Goal: Information Seeking & Learning: Learn about a topic

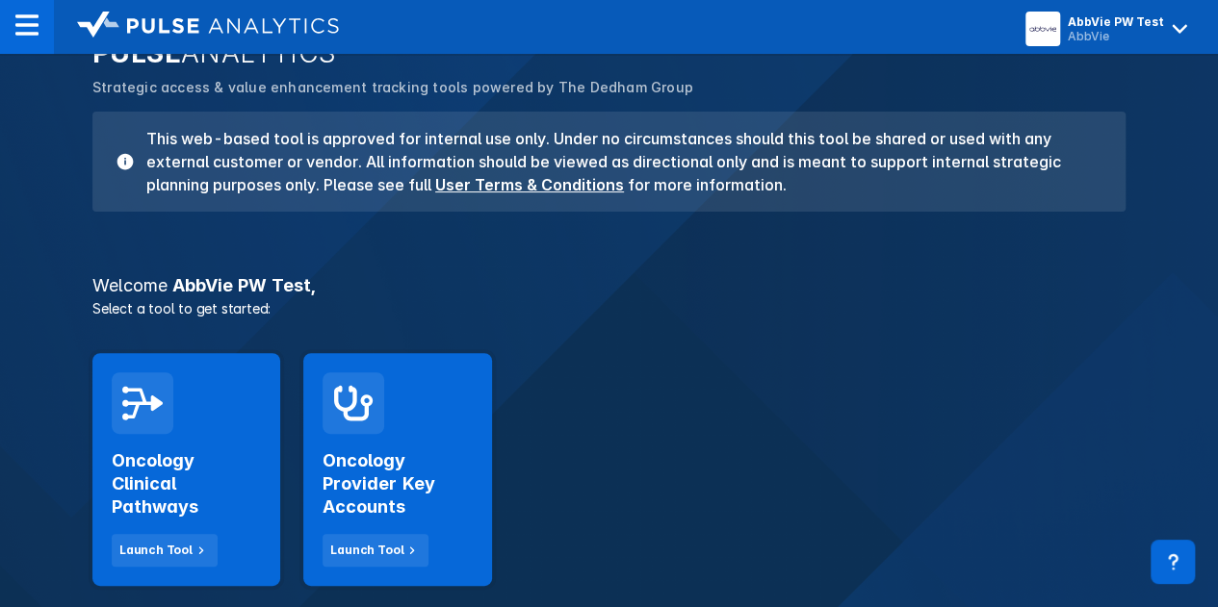
scroll to position [193, 0]
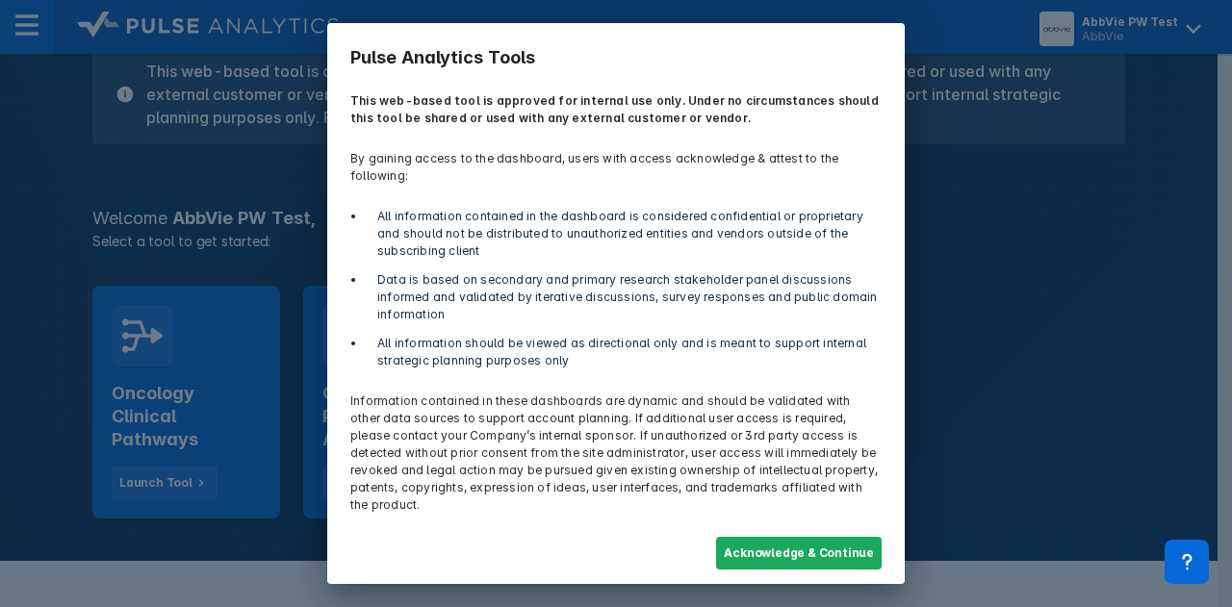
click at [830, 538] on button "Acknowledge & Continue" at bounding box center [799, 553] width 166 height 33
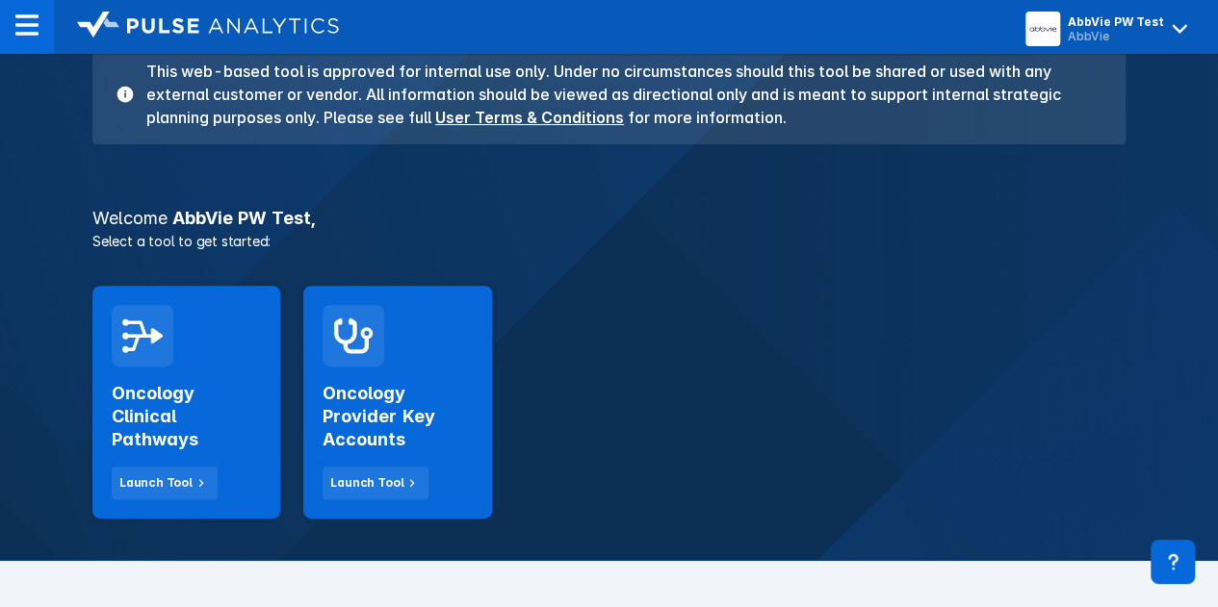
click at [69, 384] on div "PULSE ANALYTICS Strategic access & value enhancement tracking tools powered by …" at bounding box center [609, 227] width 1218 height 667
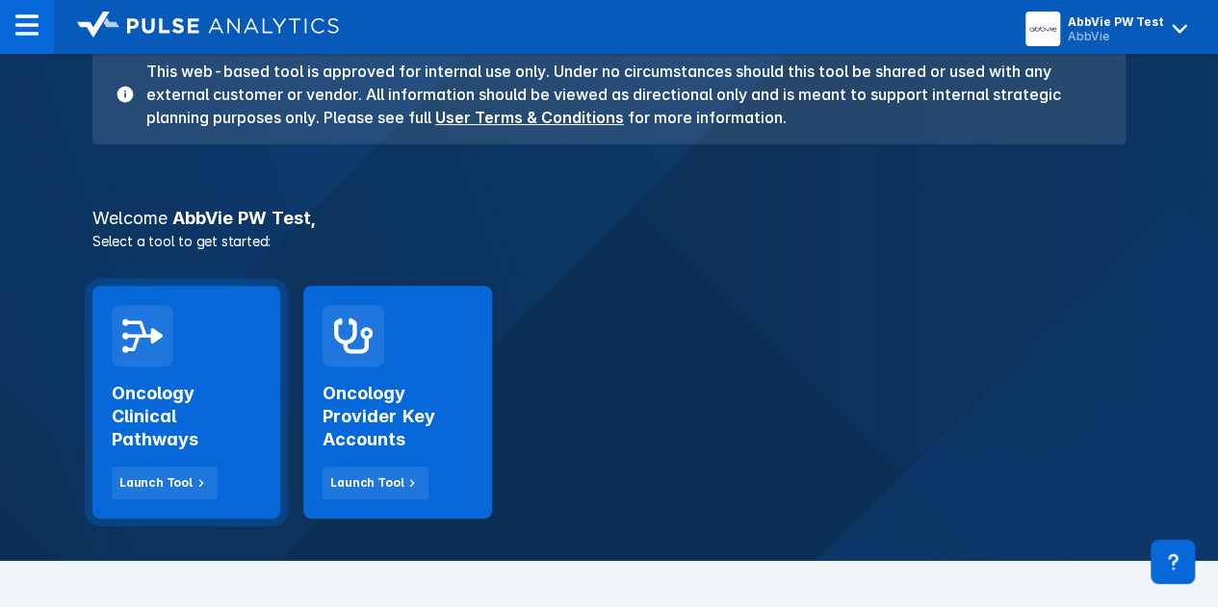
click at [166, 379] on div "Oncology Clinical Pathways Launch Tool" at bounding box center [186, 433] width 149 height 133
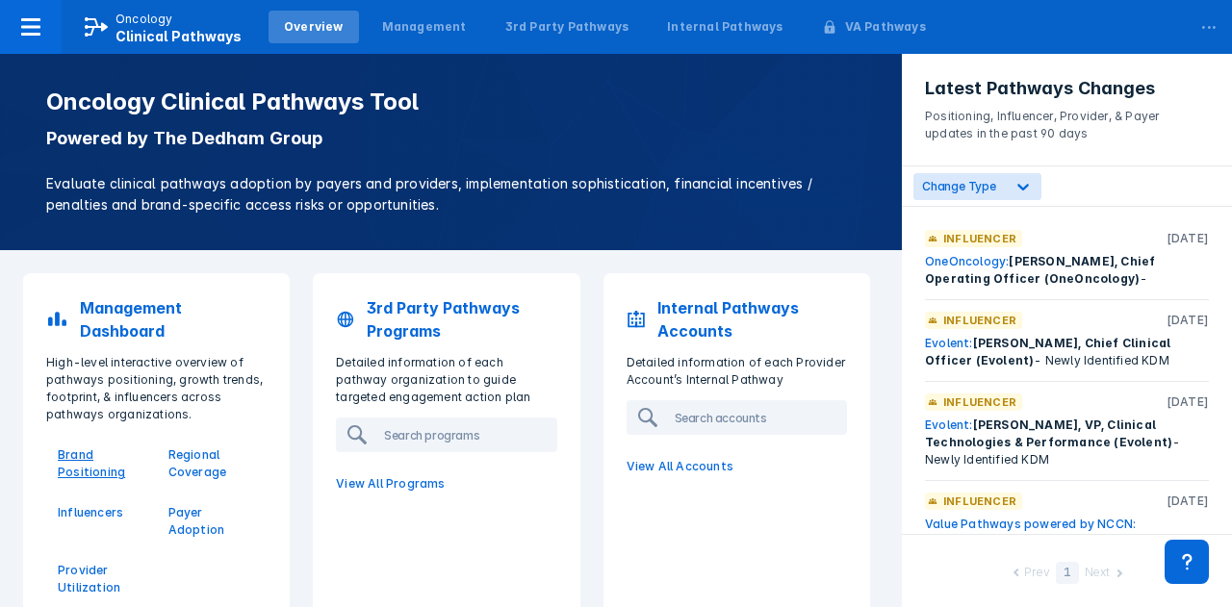
click at [86, 461] on p "Brand Positioning" at bounding box center [102, 464] width 88 height 35
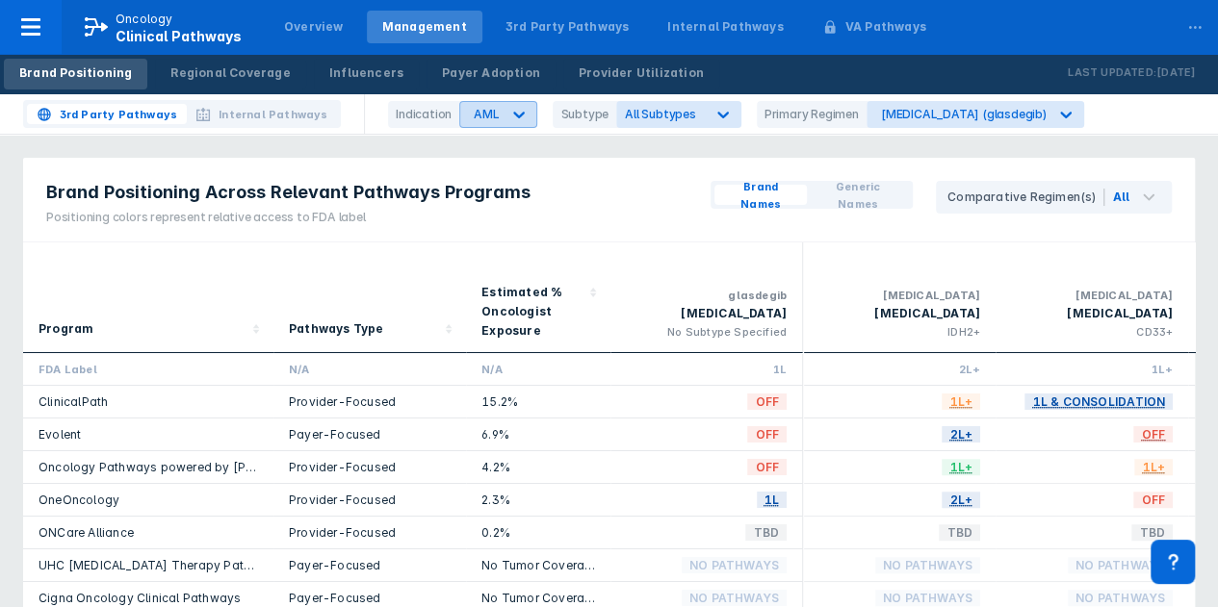
click at [484, 126] on div "AML" at bounding box center [480, 114] width 40 height 25
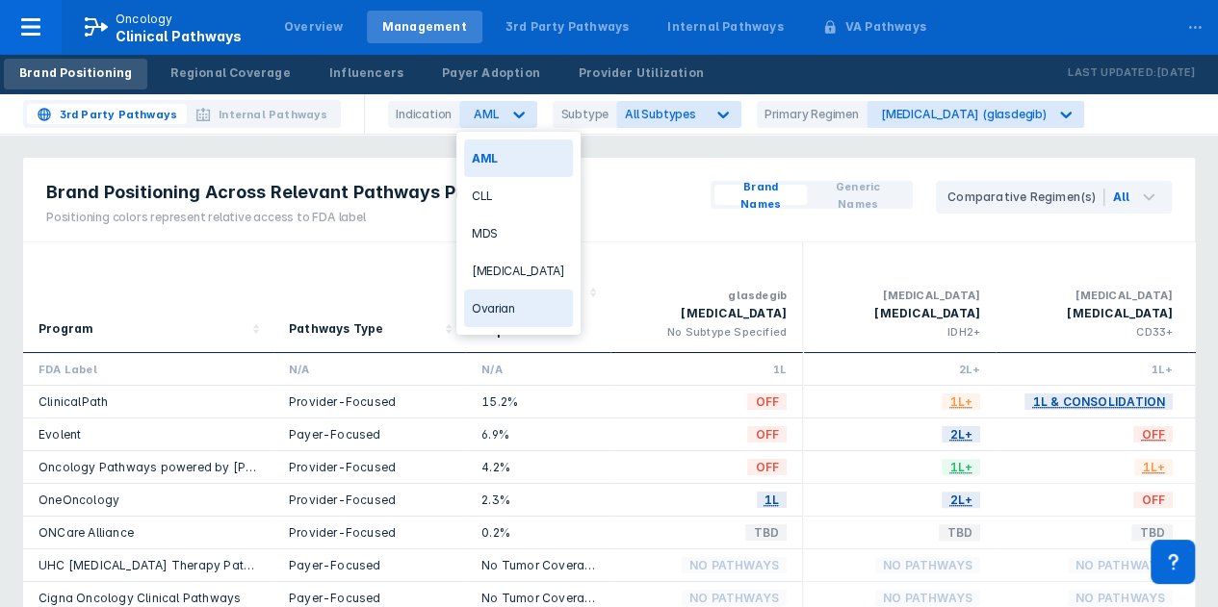
click at [486, 305] on div "Ovarian" at bounding box center [518, 309] width 109 height 38
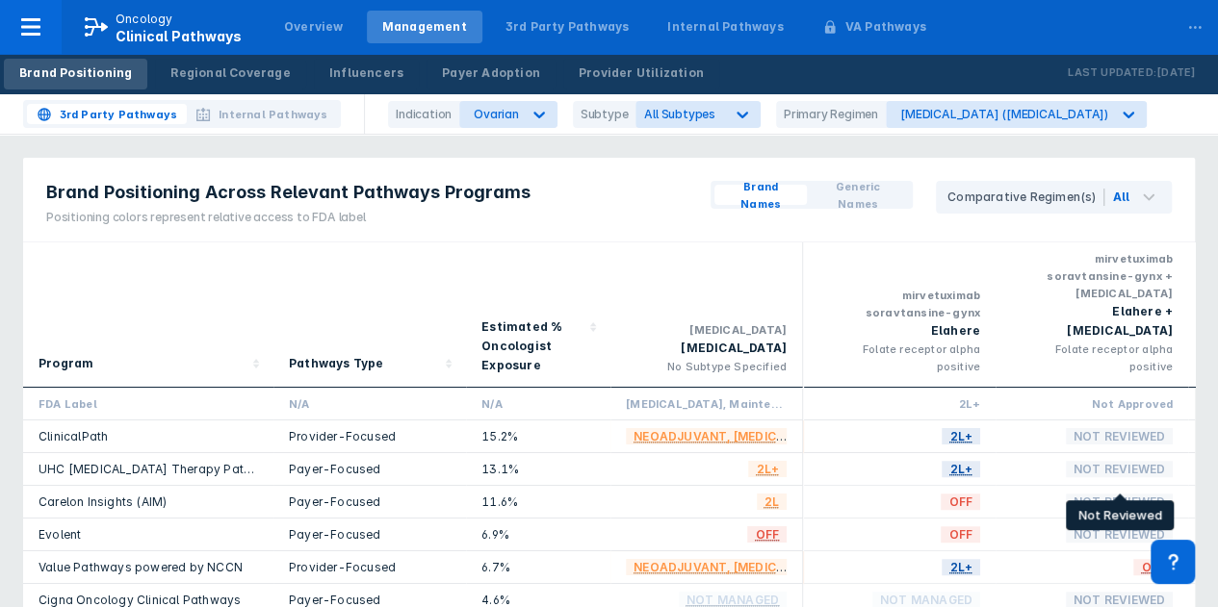
scroll to position [84, 0]
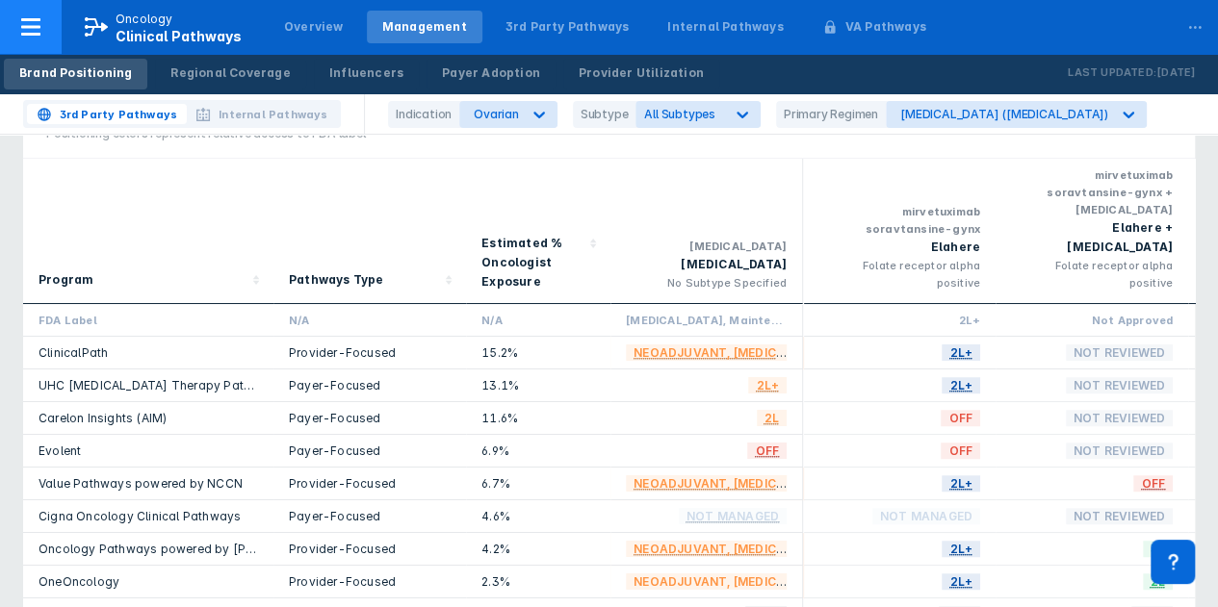
click at [70, 32] on span "Oncology Clinical Pathways" at bounding box center [163, 28] width 203 height 34
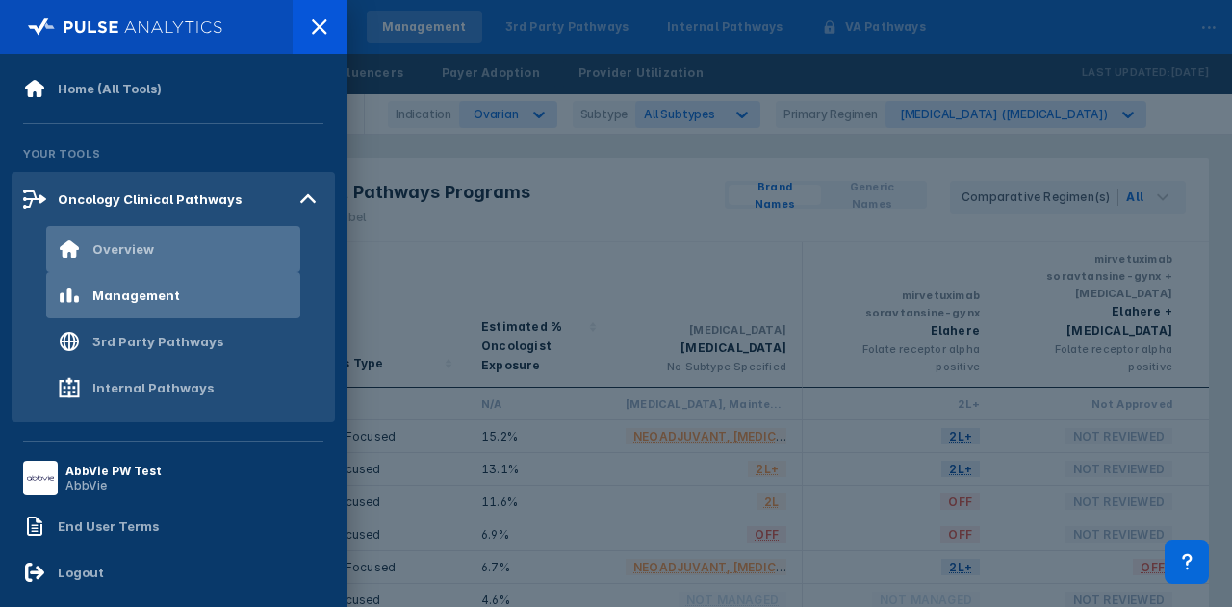
click at [140, 247] on div "Overview" at bounding box center [123, 249] width 62 height 15
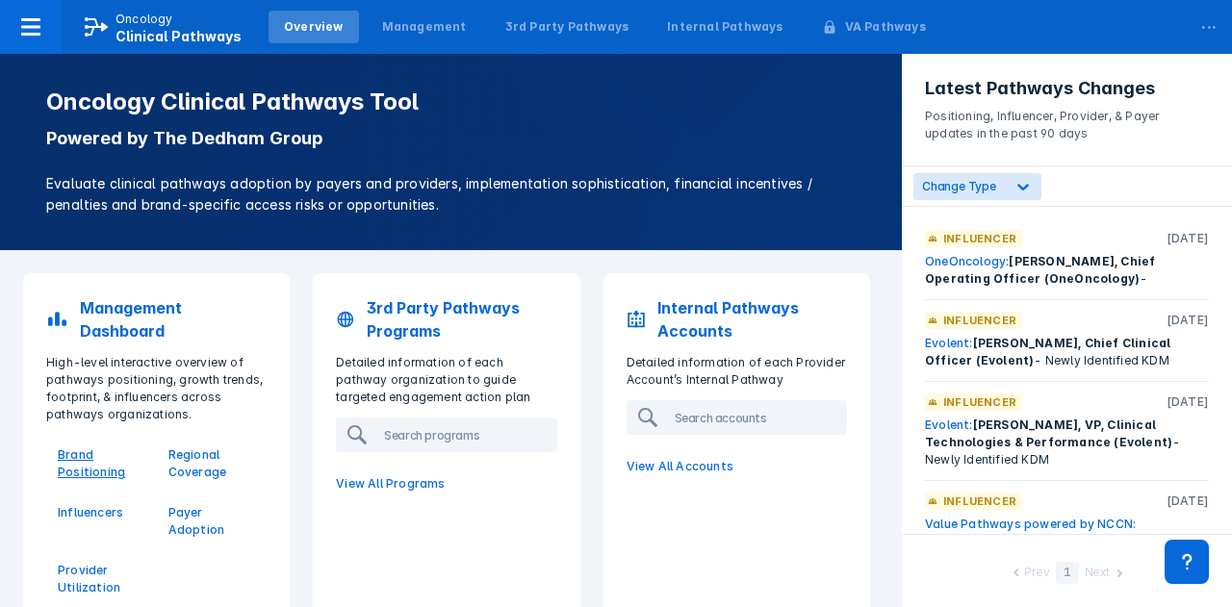
click at [90, 453] on p "Brand Positioning" at bounding box center [102, 464] width 88 height 35
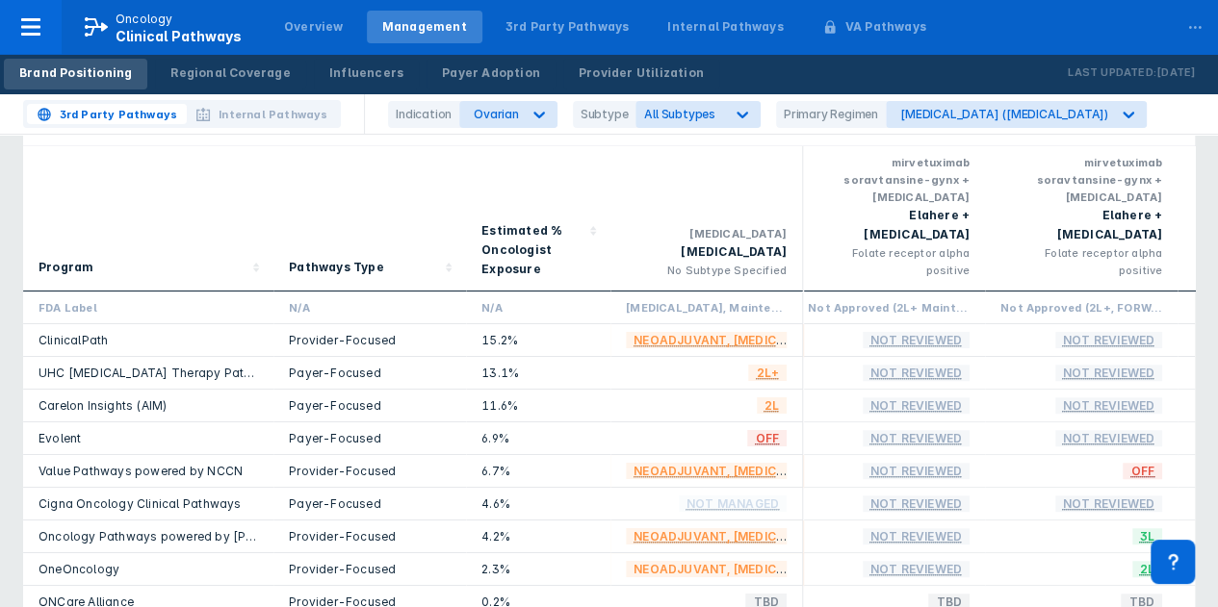
scroll to position [0, 211]
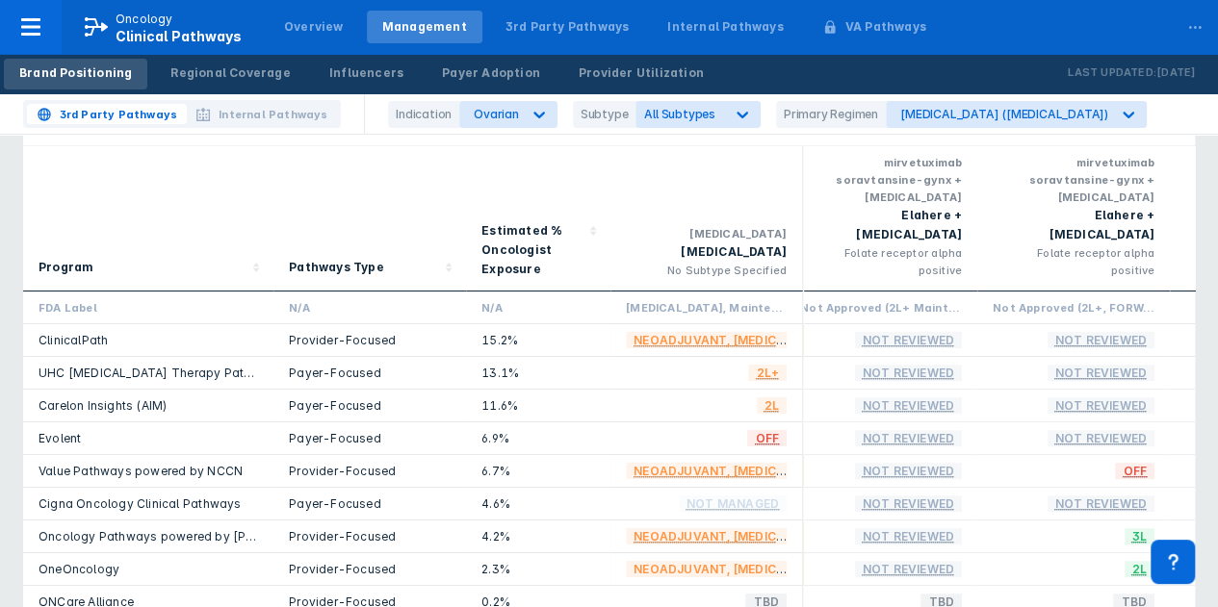
click at [1002, 299] on div "Not Approved (2L+, FORWARD II)" at bounding box center [1074, 307] width 162 height 16
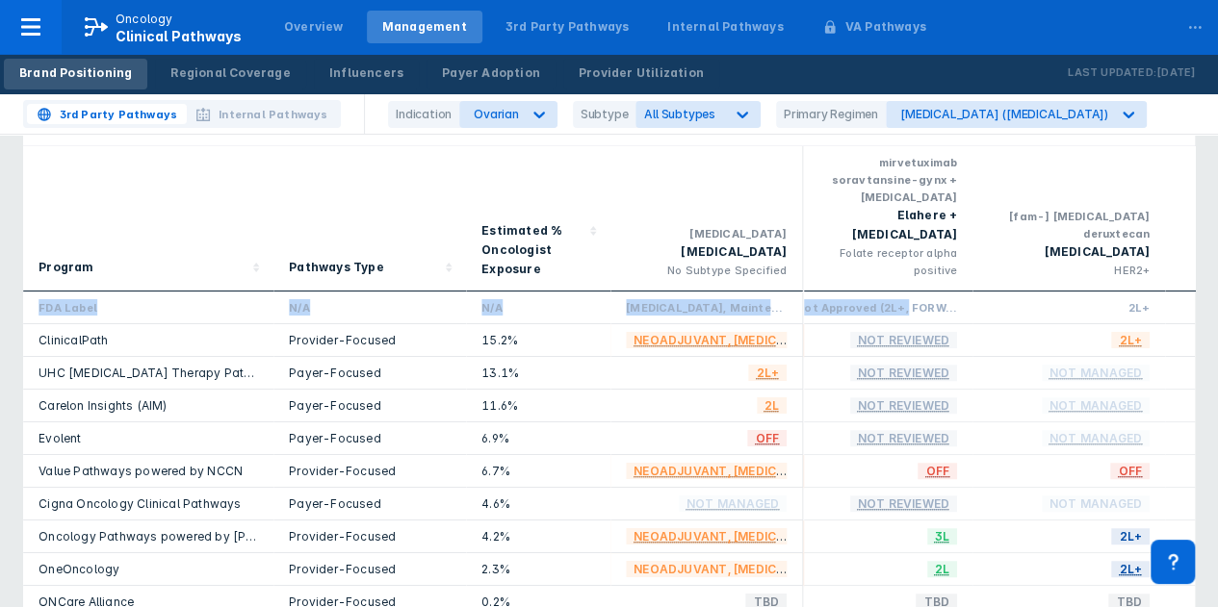
drag, startPoint x: 1108, startPoint y: 255, endPoint x: 901, endPoint y: 251, distance: 207.0
click at [1155, 292] on div "FDA Label N/A N/A Adjuvant, Maintenance & 2L+ 2L+ Not Approved (2L+ Maintenance…" at bounding box center [967, 308] width 2705 height 33
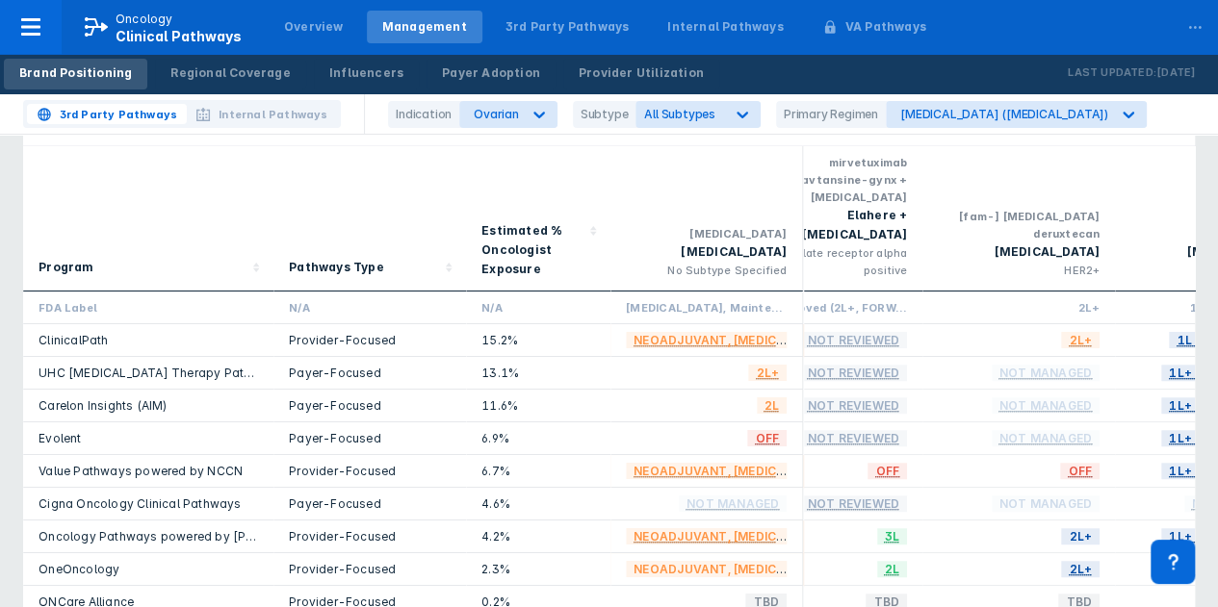
click at [797, 292] on div "Adjuvant, Maintenance & 2L+" at bounding box center [706, 308] width 193 height 33
click at [868, 292] on div "Not Approved (2L+, FORWARD II)" at bounding box center [826, 308] width 193 height 33
click at [894, 299] on div "Not Approved (2L+, FORWARD II)" at bounding box center [826, 307] width 162 height 16
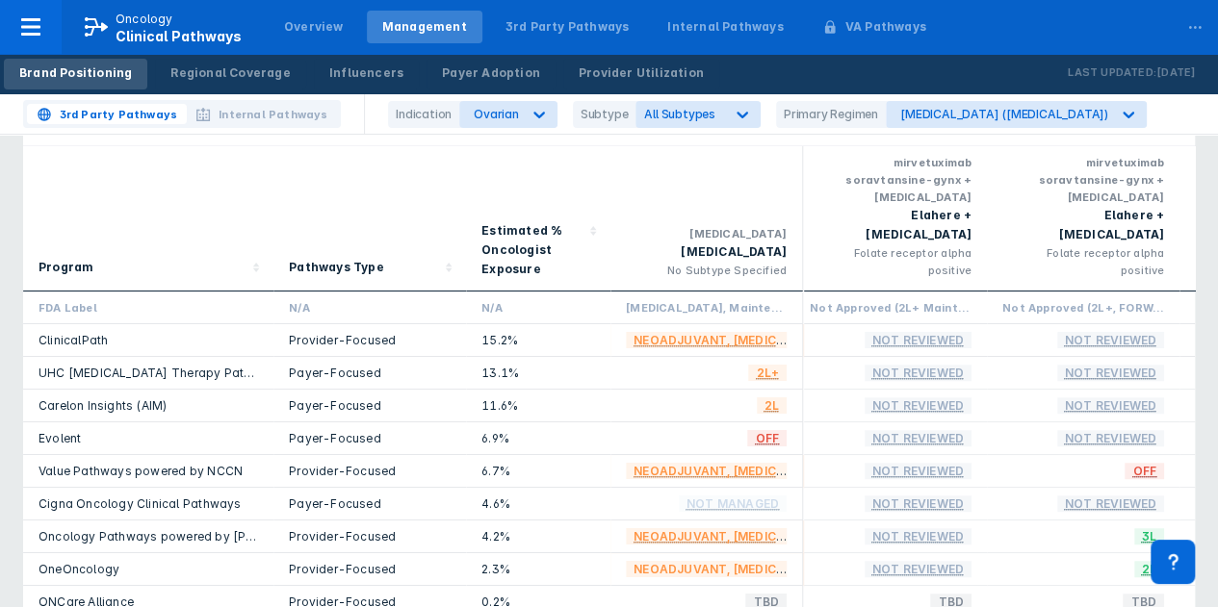
scroll to position [0, 198]
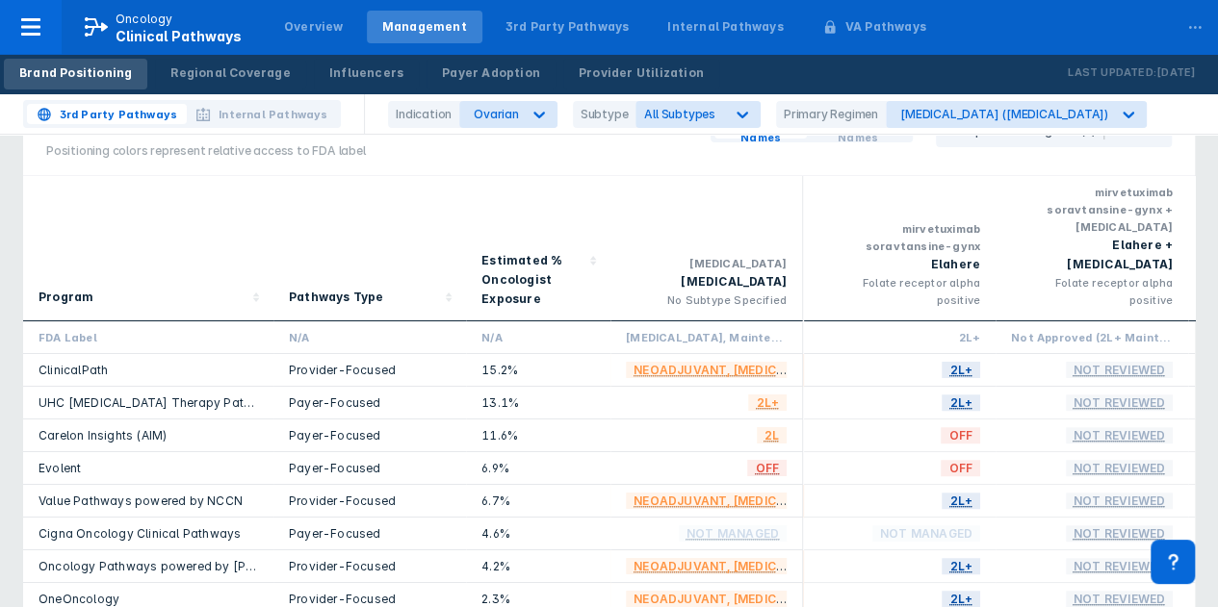
scroll to position [96, 0]
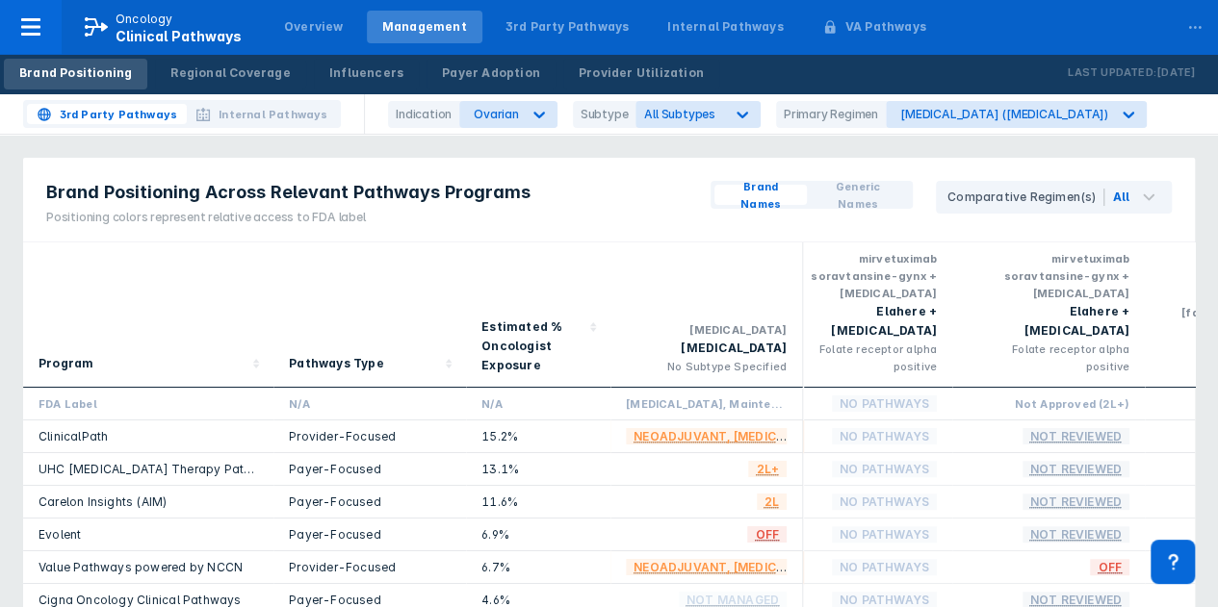
scroll to position [1, 0]
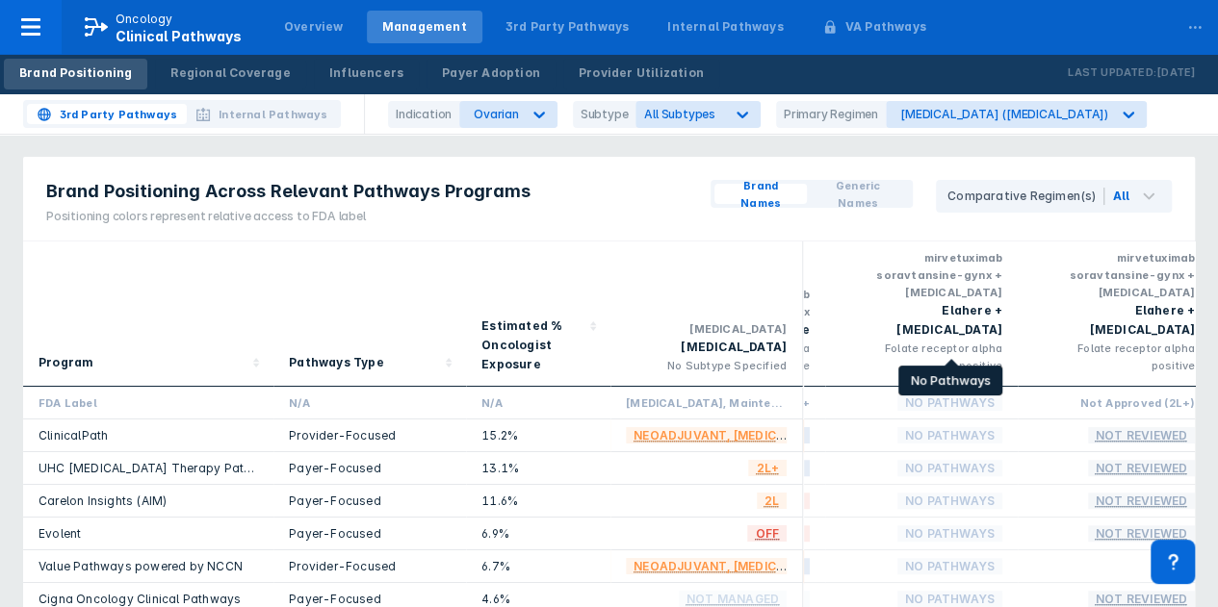
click at [924, 392] on span "No Pathways" at bounding box center [949, 403] width 105 height 22
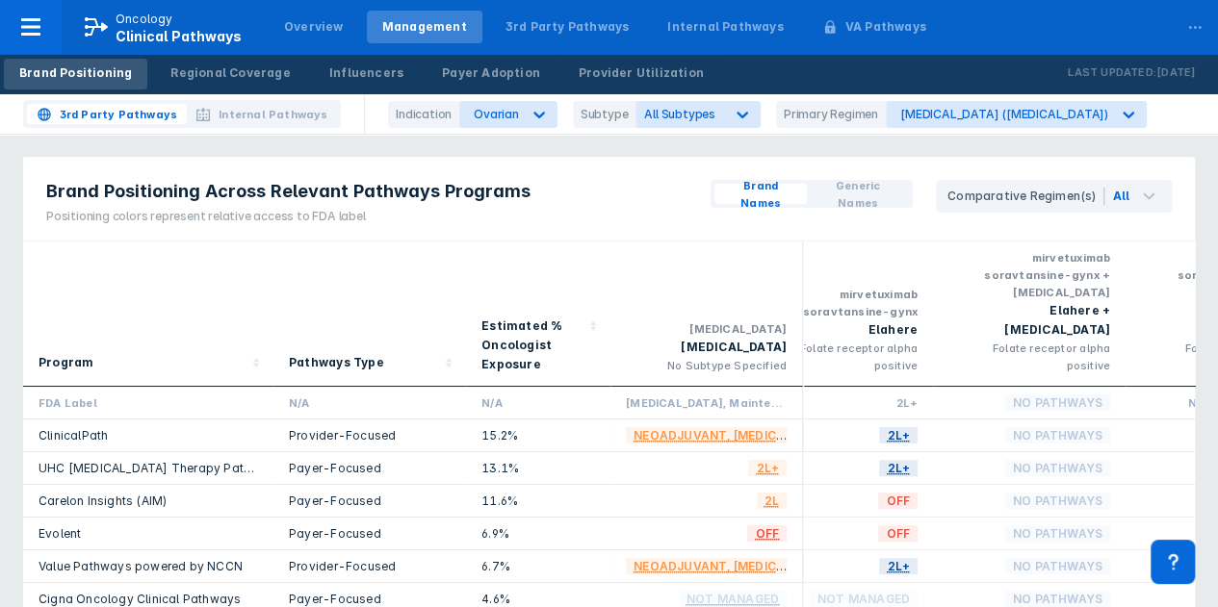
scroll to position [0, 42]
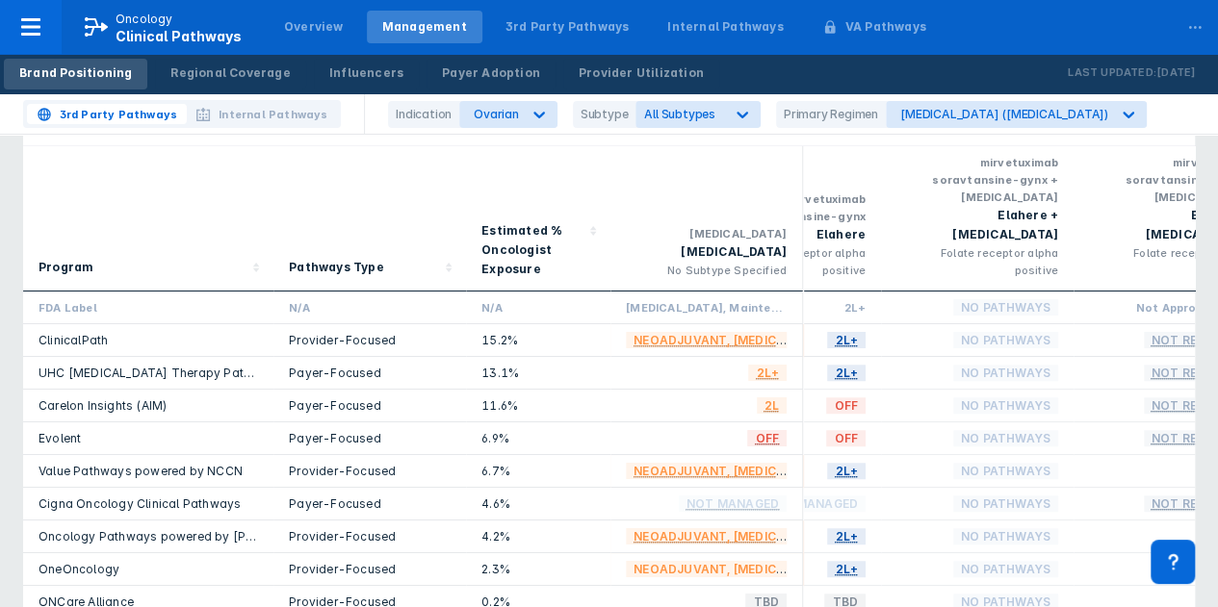
scroll to position [0, 154]
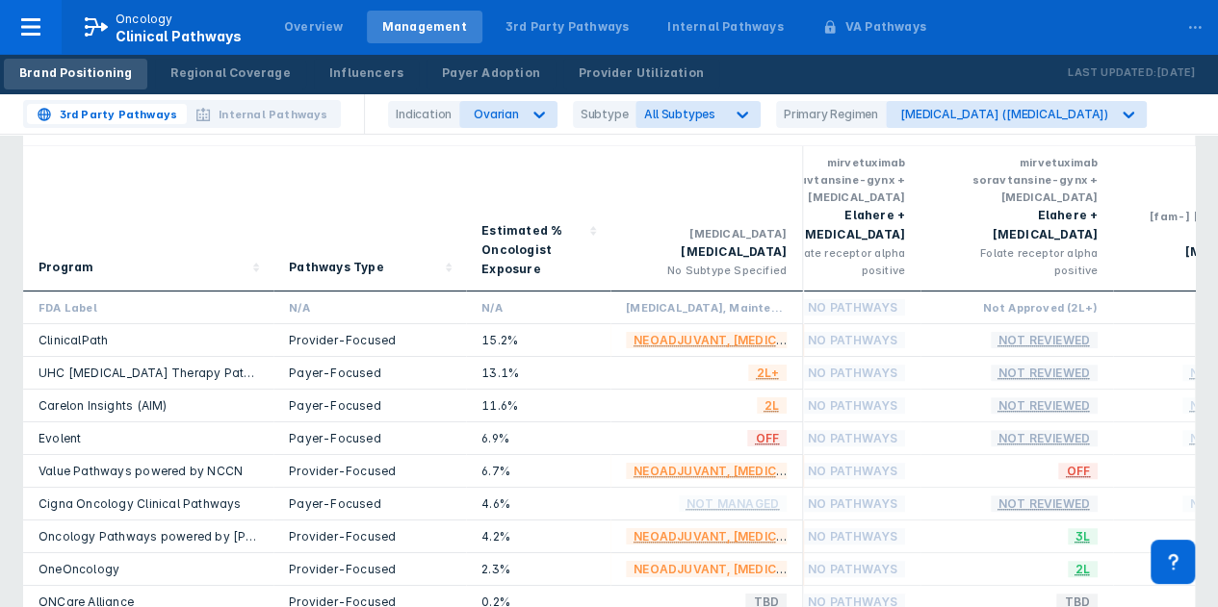
scroll to position [0, 181]
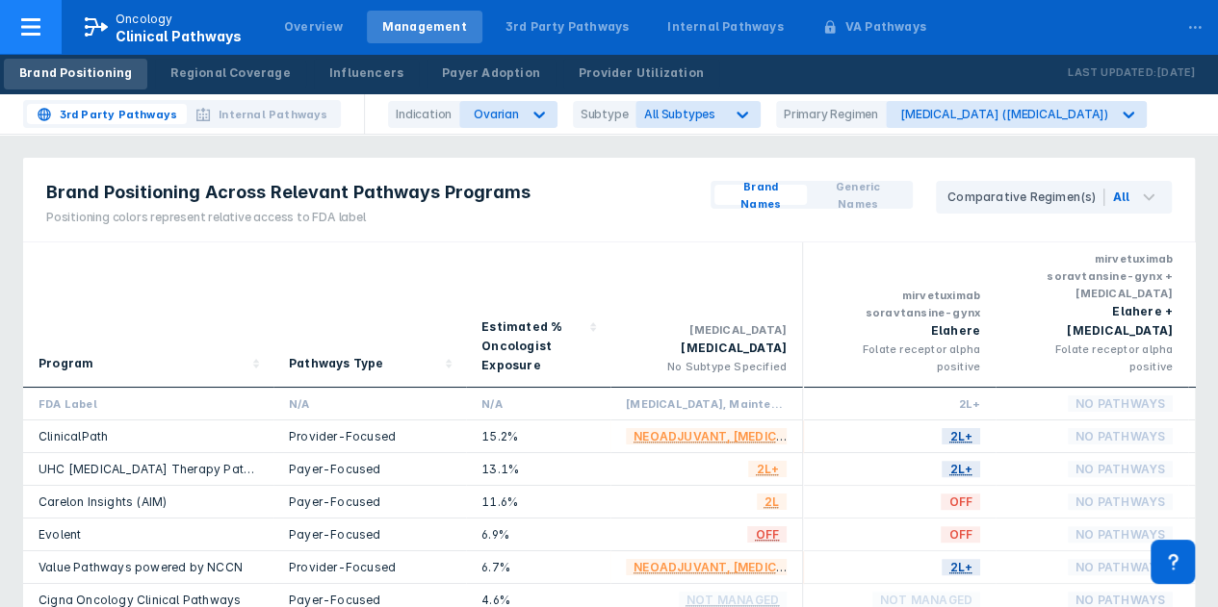
click at [0, 34] on div at bounding box center [31, 27] width 62 height 54
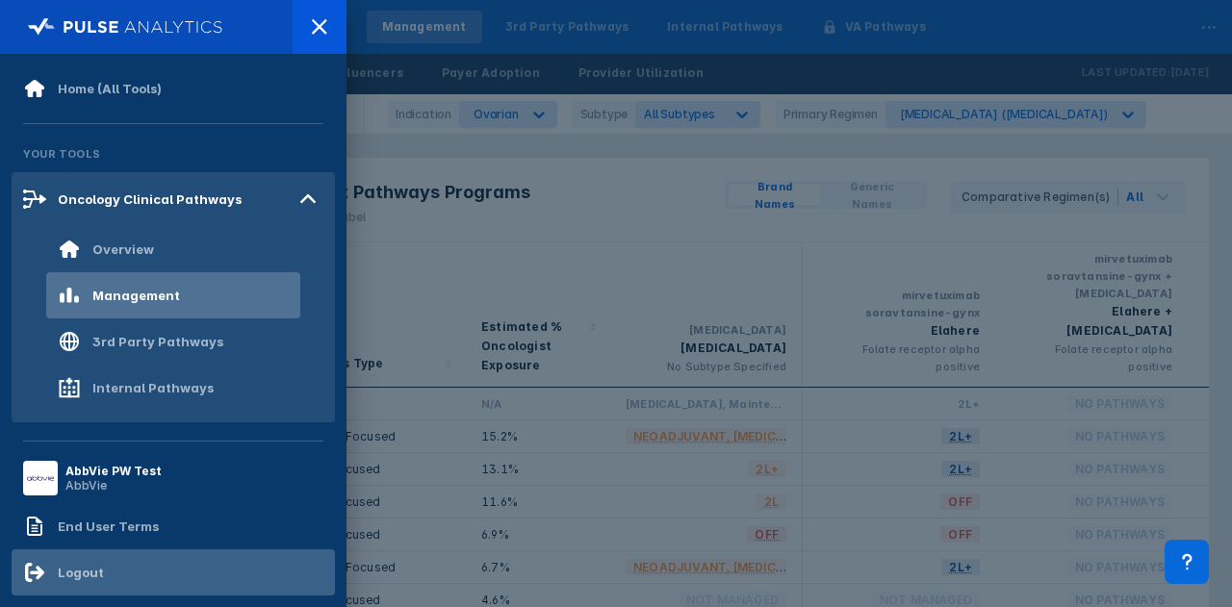
click at [116, 577] on div "Logout" at bounding box center [173, 573] width 323 height 46
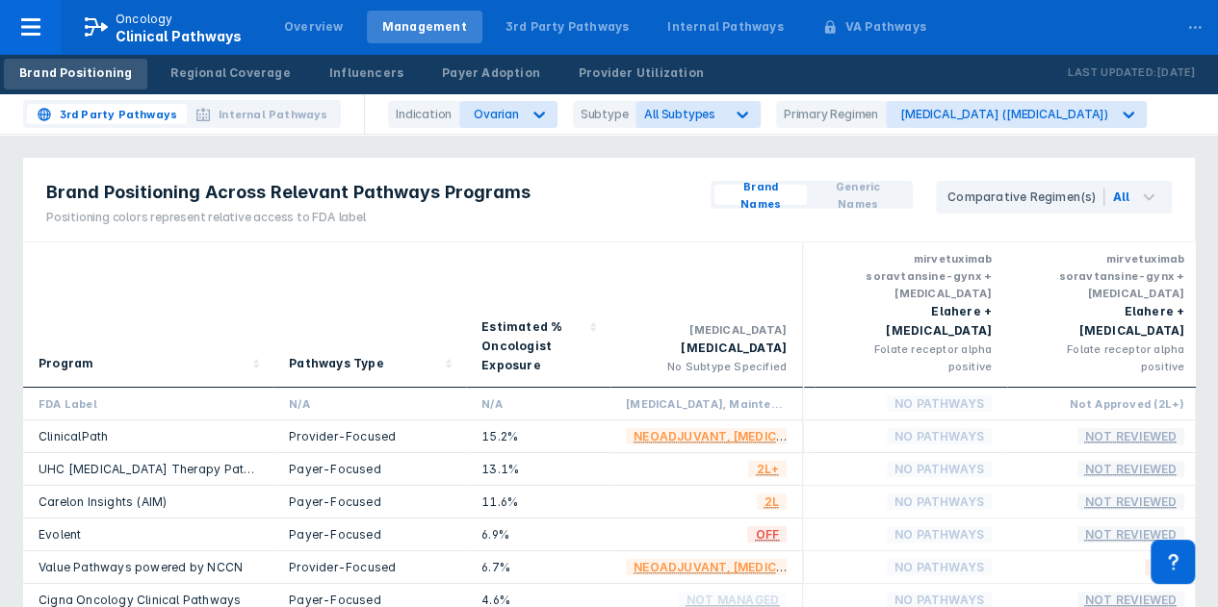
scroll to position [0, 182]
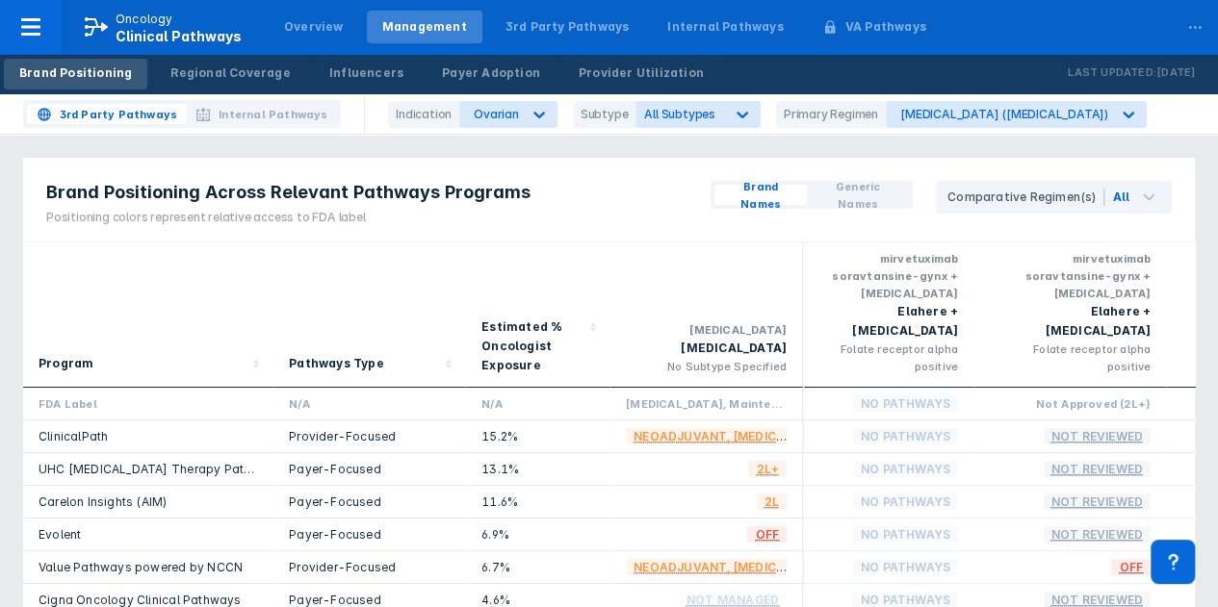
scroll to position [0, 216]
click at [442, 75] on div "Payer Adoption" at bounding box center [491, 72] width 98 height 17
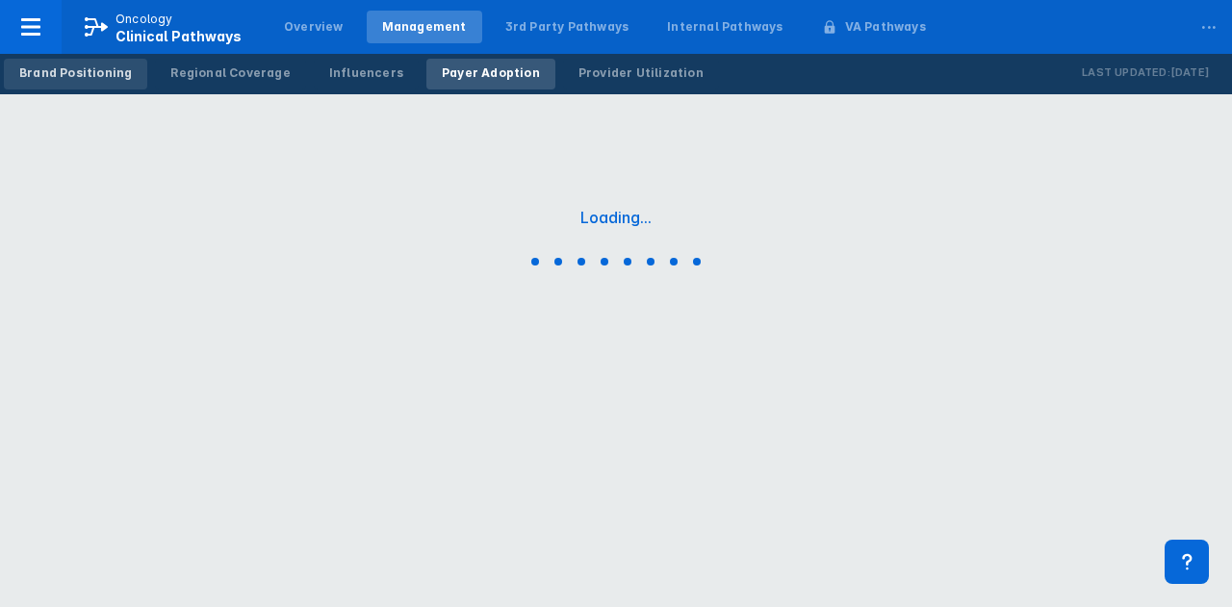
click at [90, 66] on div "Brand Positioning" at bounding box center [75, 72] width 113 height 17
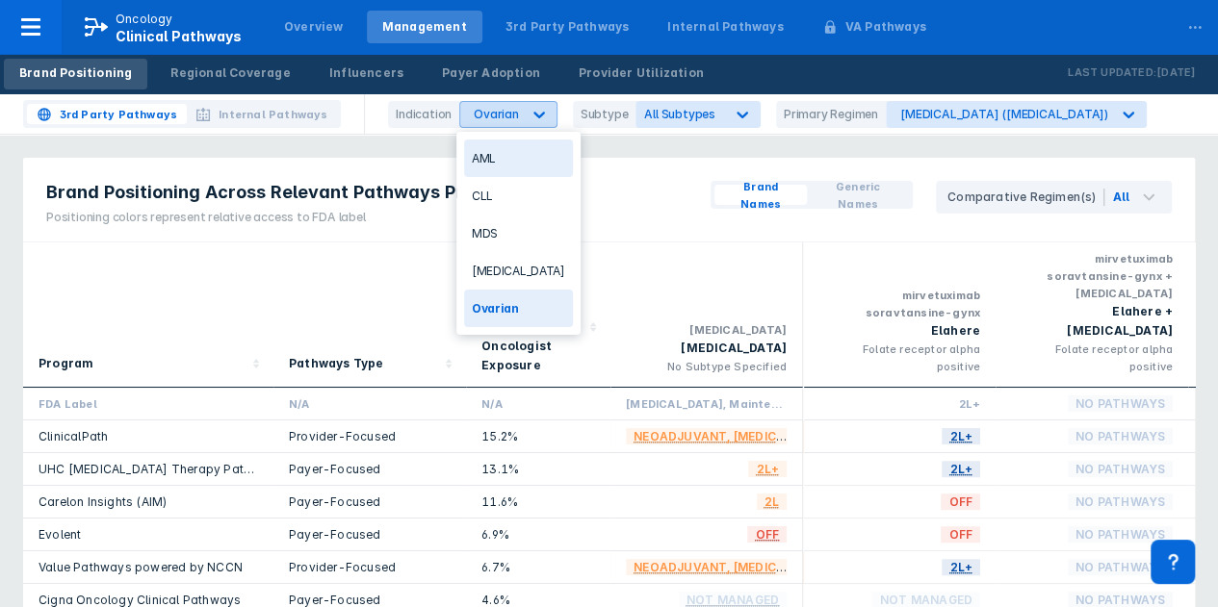
click at [529, 118] on icon at bounding box center [538, 114] width 19 height 19
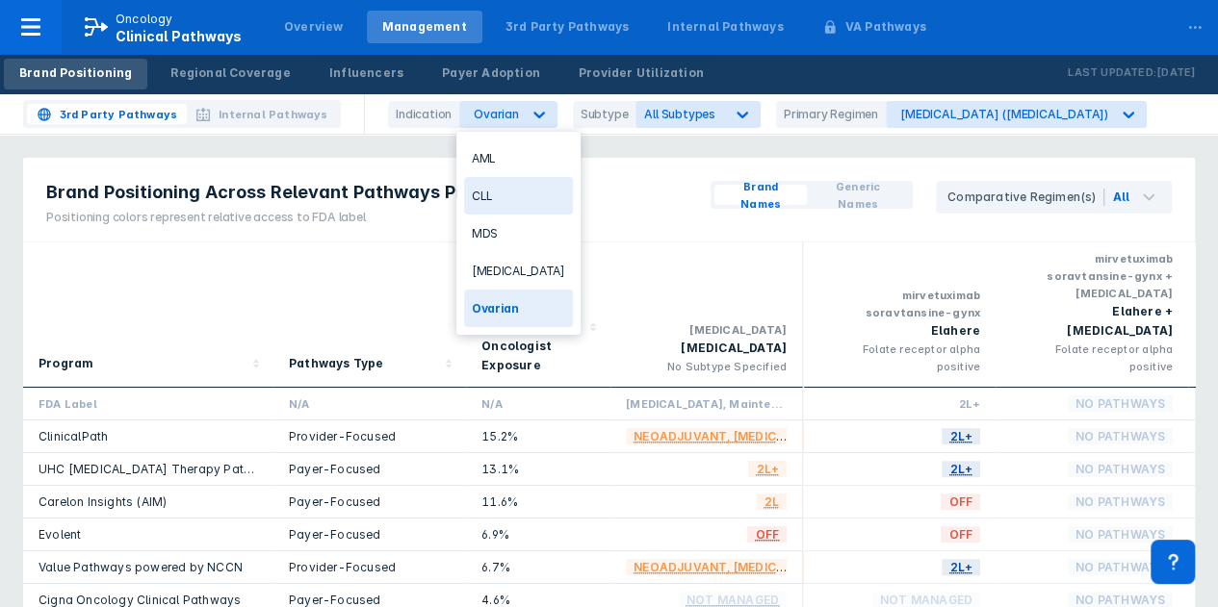
click at [501, 262] on div "NSCLC" at bounding box center [518, 271] width 109 height 38
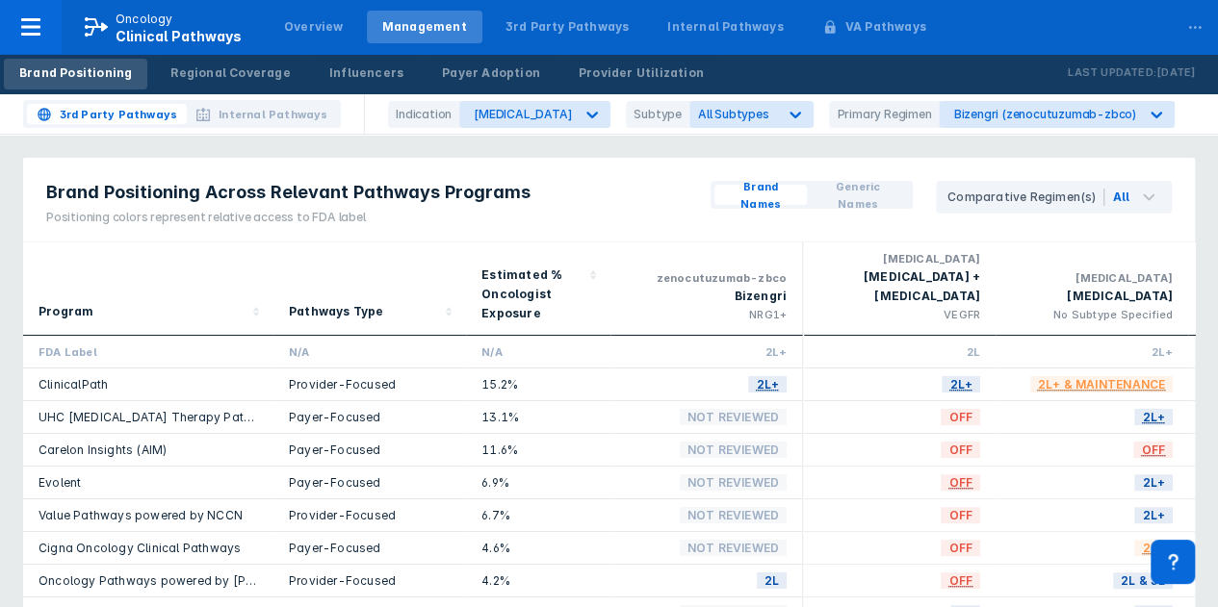
drag, startPoint x: 476, startPoint y: 120, endPoint x: 483, endPoint y: 130, distance: 12.3
click at [477, 120] on div "NSCLC" at bounding box center [523, 114] width 98 height 14
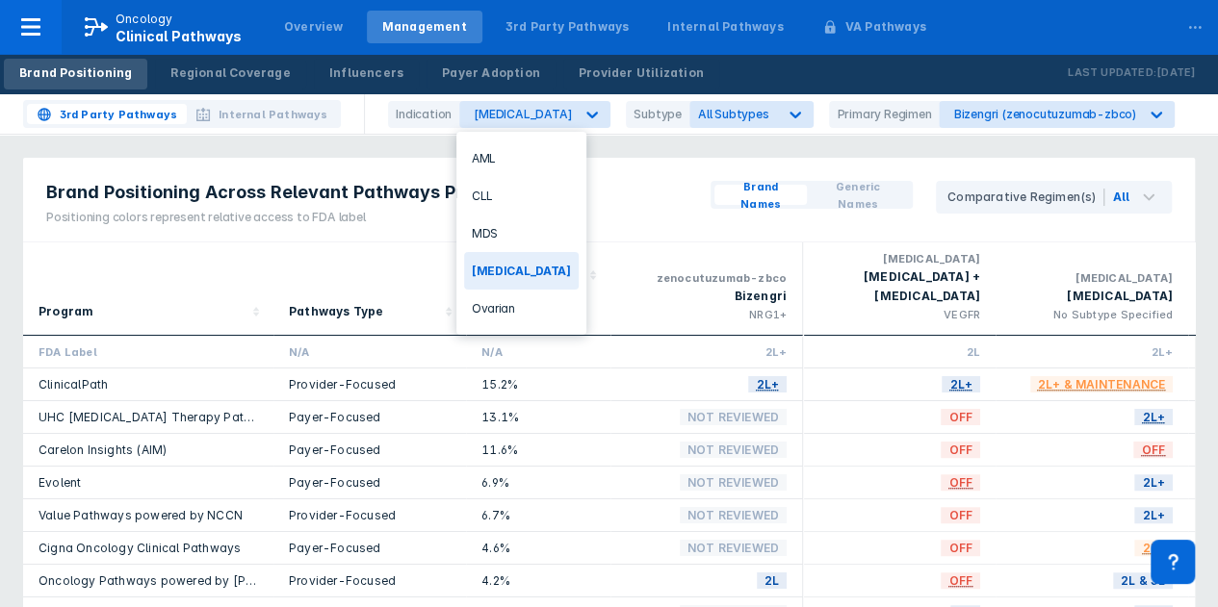
click at [503, 293] on div "Ovarian" at bounding box center [521, 309] width 115 height 38
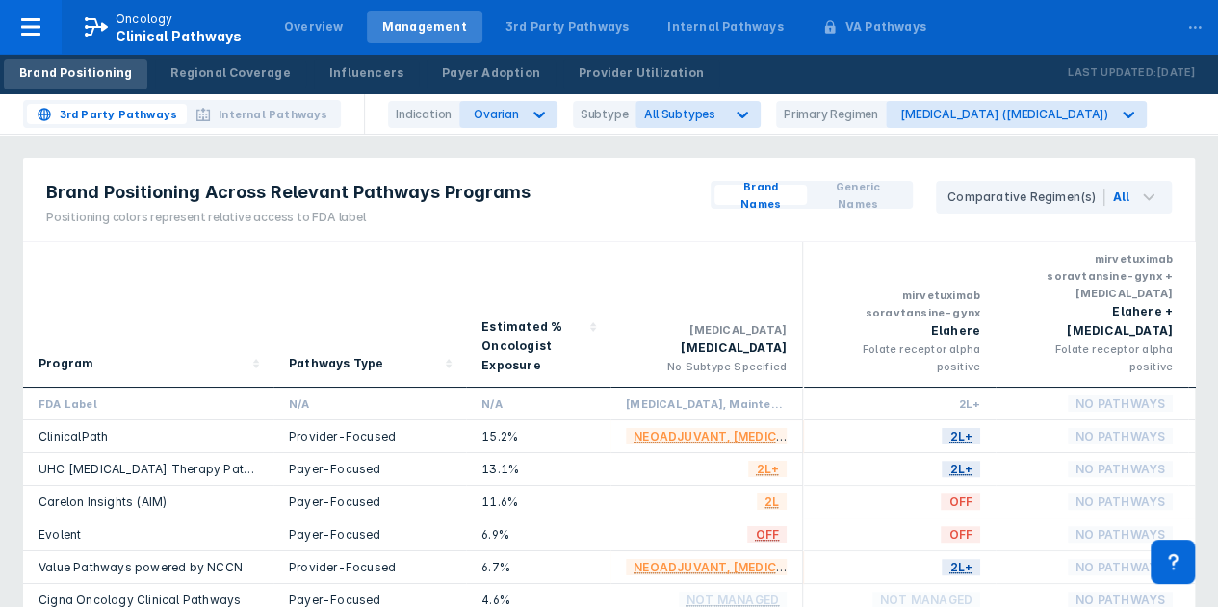
click at [909, 128] on div "3rd Party Pathways Internal Pathways Indication option Ovarian, selected. Selec…" at bounding box center [609, 114] width 1218 height 40
click at [925, 115] on div "Avastin (bevacizumab)" at bounding box center [1004, 114] width 208 height 14
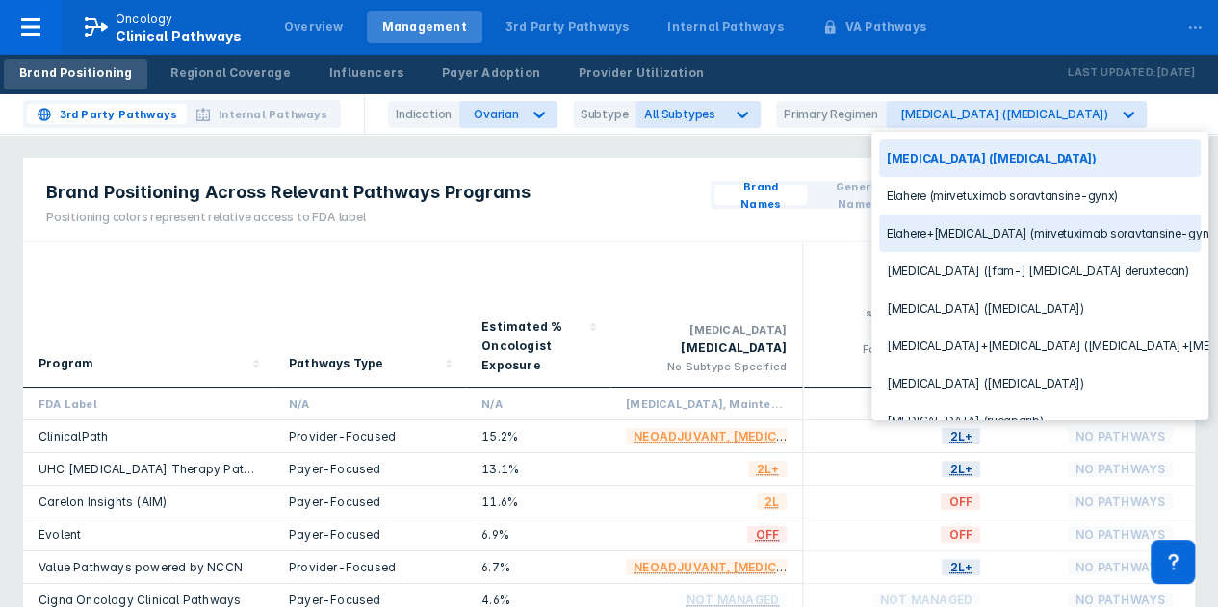
click at [963, 231] on div "Elahere+Avastin (mirvetuximab soravtansine-gynx+bevacizumab)" at bounding box center [1040, 234] width 322 height 38
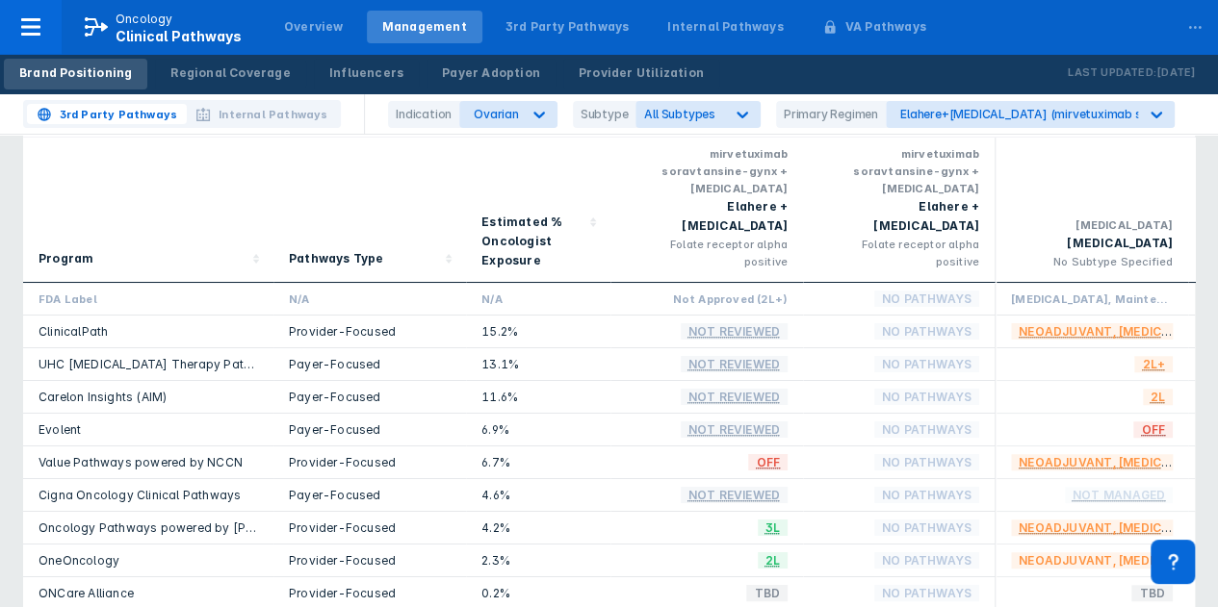
scroll to position [96, 0]
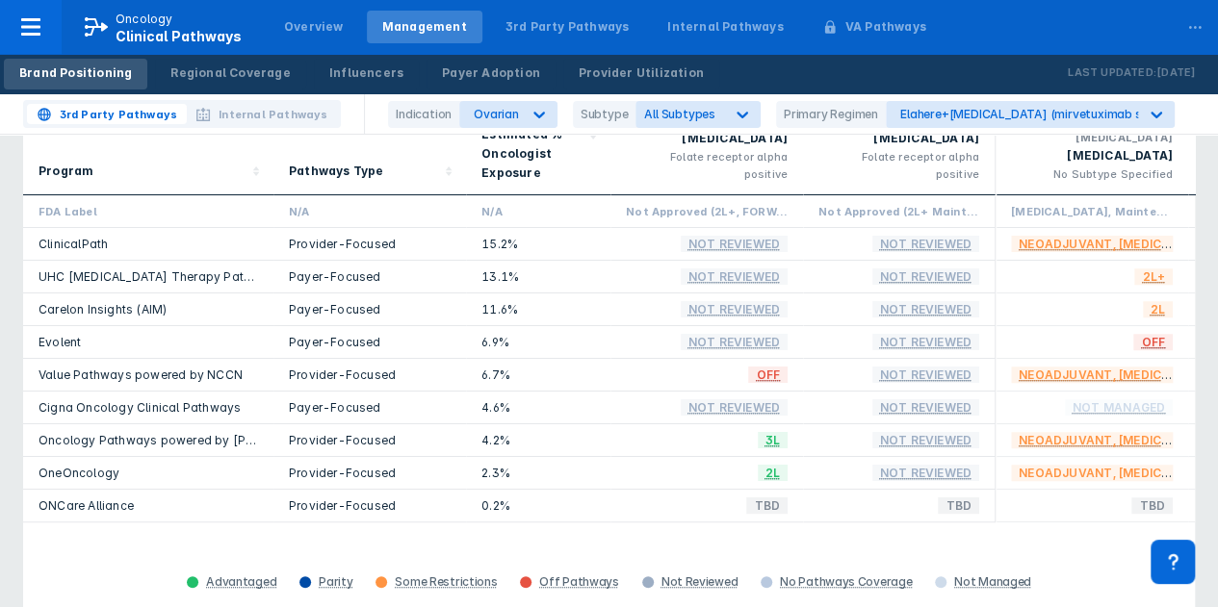
scroll to position [96, 0]
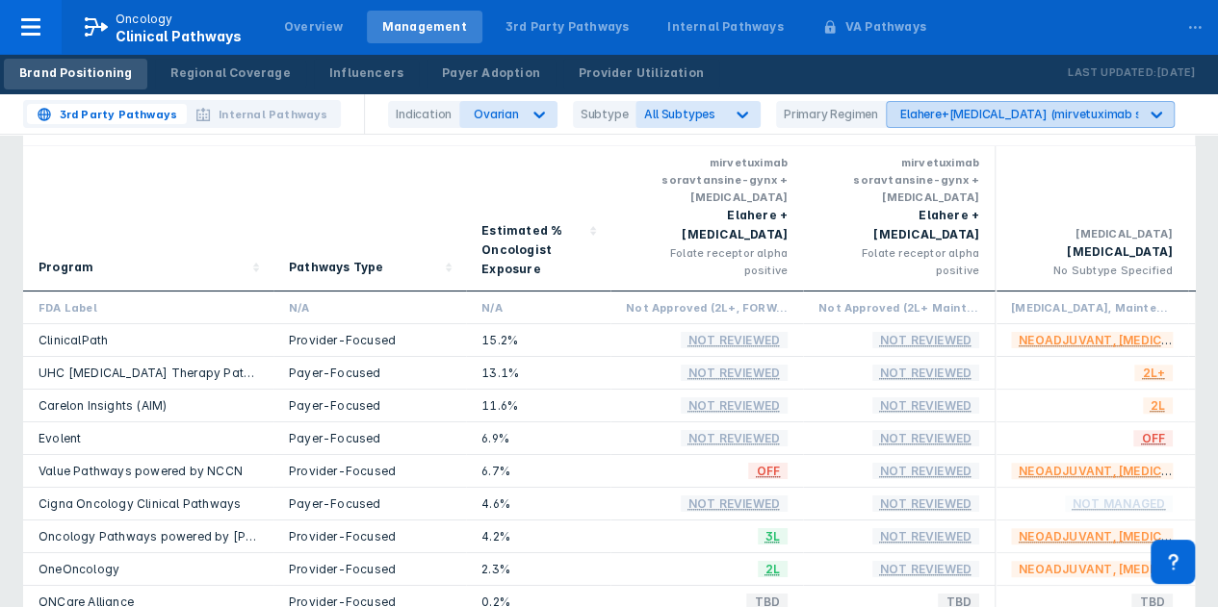
click at [916, 103] on div "Elahere+[MEDICAL_DATA] (mirvetuximab soravtansine-gynx+[MEDICAL_DATA])" at bounding box center [1012, 114] width 251 height 25
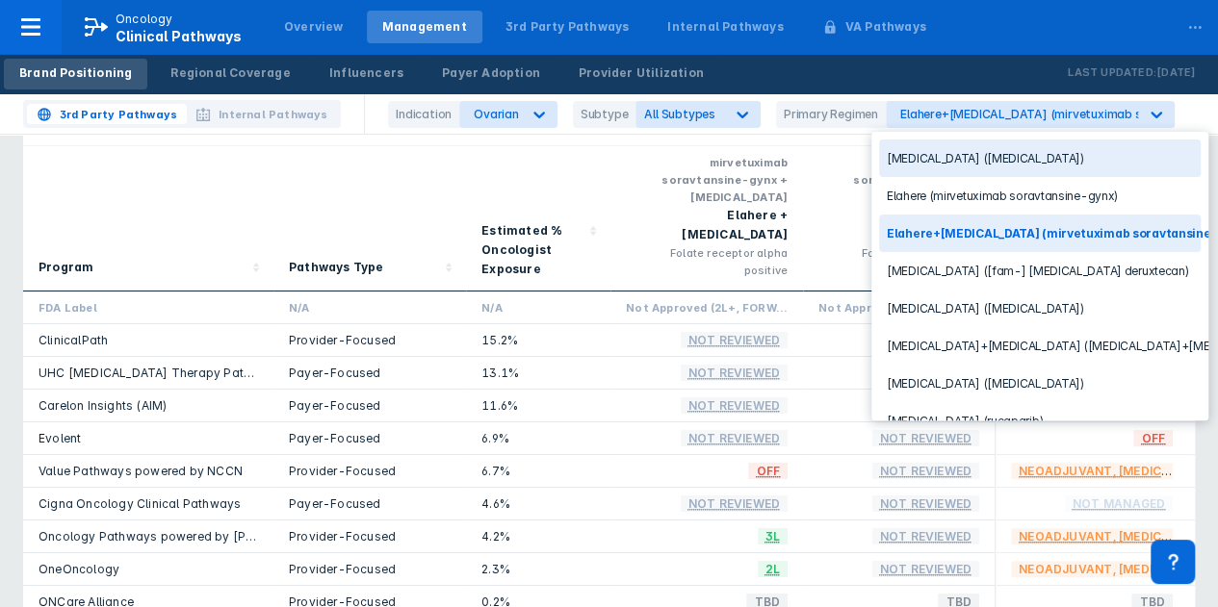
click at [931, 146] on div "[MEDICAL_DATA] ([MEDICAL_DATA])" at bounding box center [1040, 159] width 322 height 38
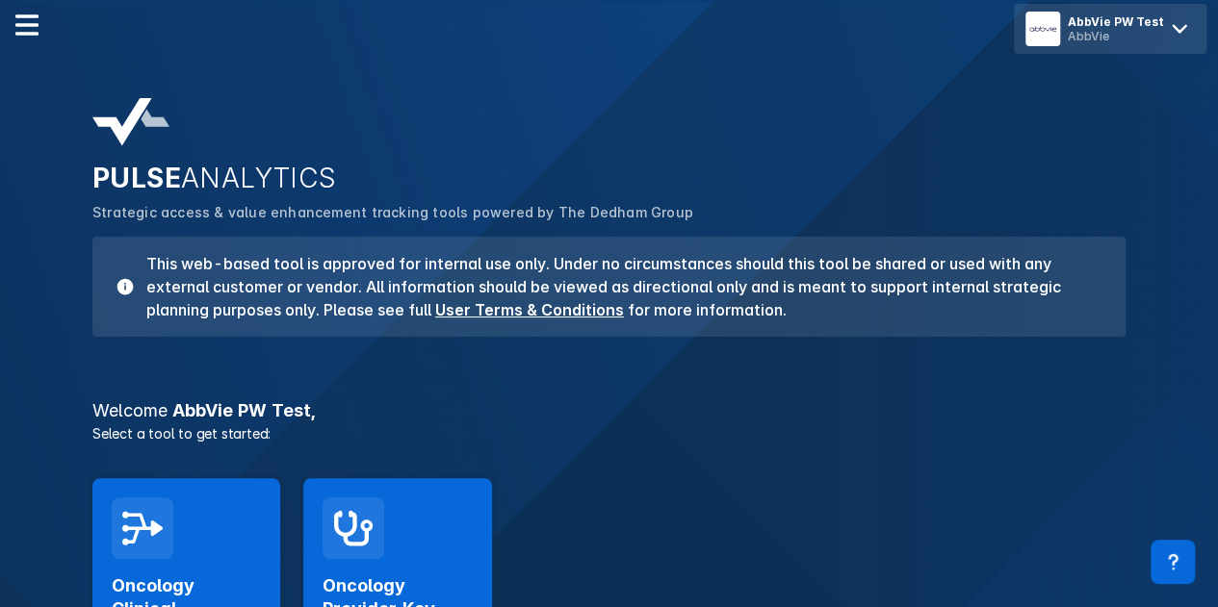
click at [1121, 14] on div "AbbVie PW Test" at bounding box center [1116, 21] width 96 height 14
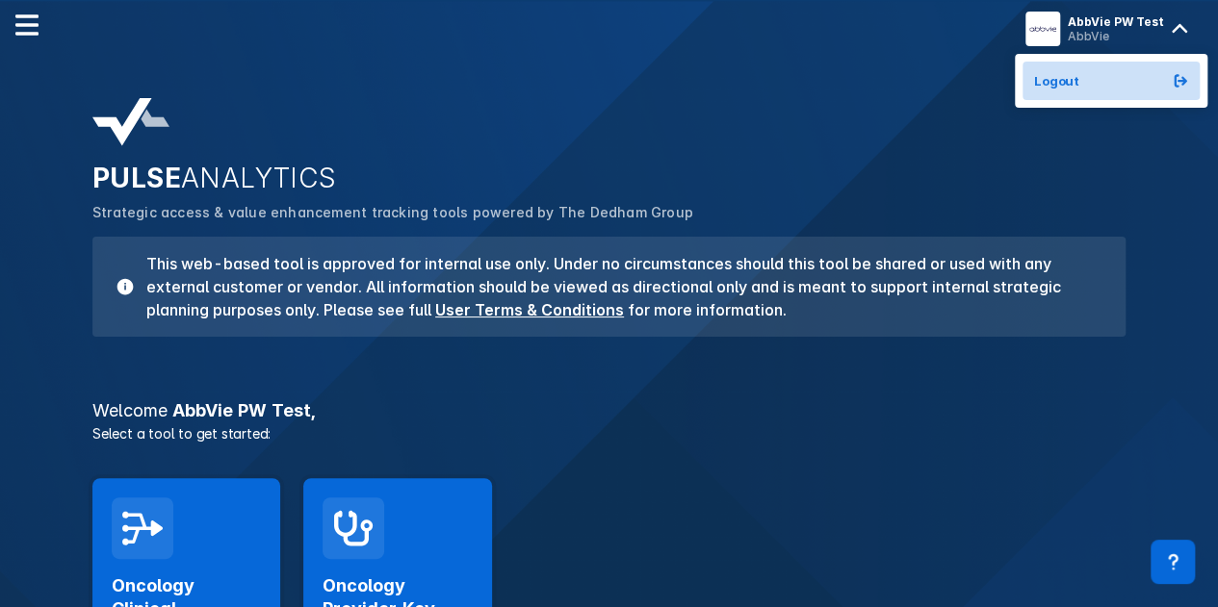
click at [1076, 63] on button "Logout" at bounding box center [1110, 81] width 177 height 39
